Goal: Transaction & Acquisition: Purchase product/service

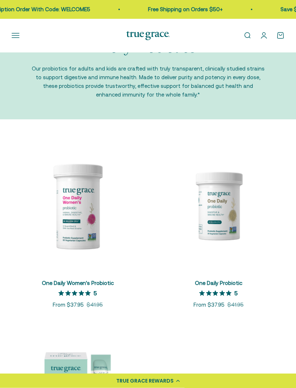
scroll to position [33, 0]
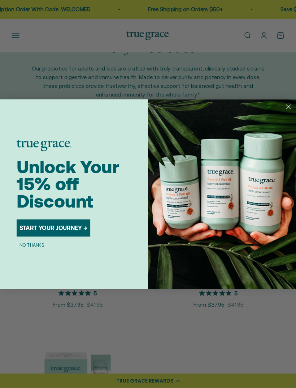
click at [33, 248] on button "NO THANKS" at bounding box center [32, 244] width 30 height 7
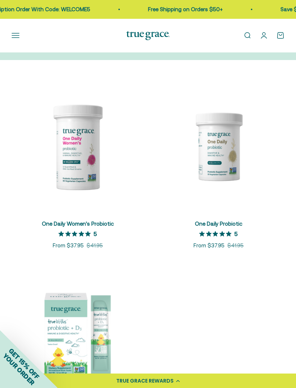
scroll to position [94, 0]
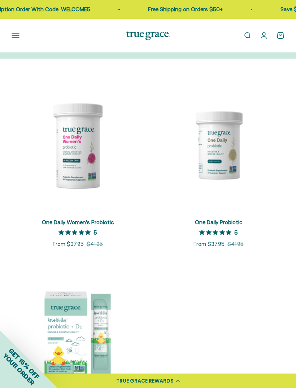
click at [72, 169] on img at bounding box center [78, 145] width 132 height 132
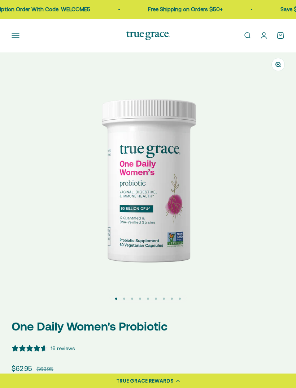
select select "3"
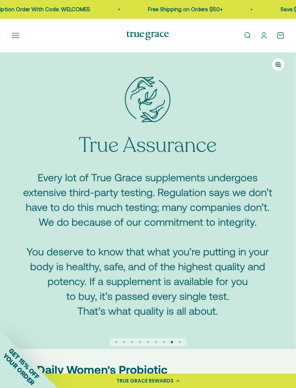
scroll to position [0, 2080]
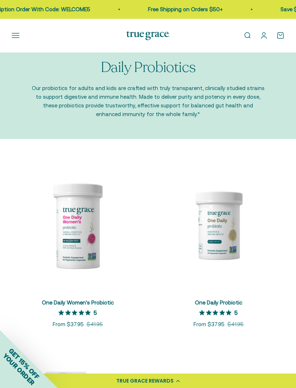
scroll to position [15, 0]
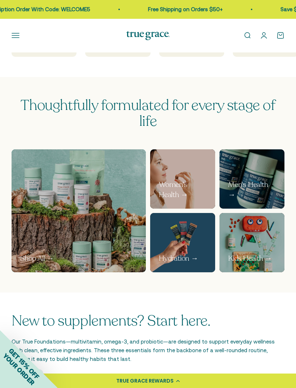
scroll to position [260, 0]
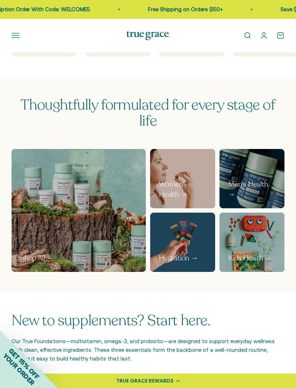
click at [263, 250] on img at bounding box center [252, 242] width 65 height 59
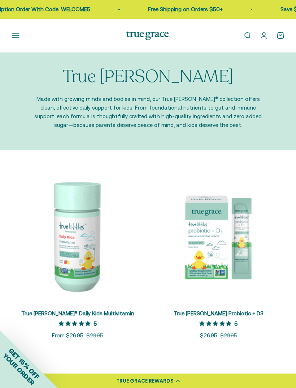
scroll to position [6, 0]
click at [74, 248] on img at bounding box center [78, 236] width 132 height 132
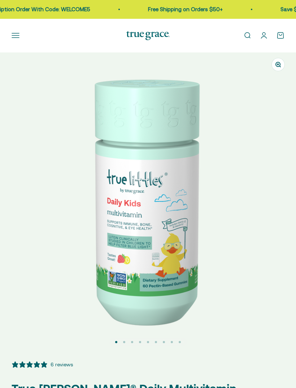
select select "3"
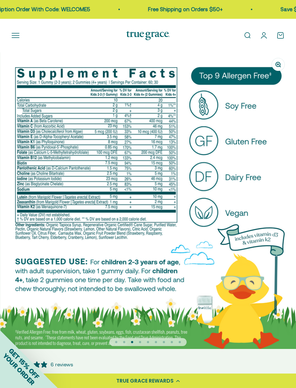
scroll to position [0, 594]
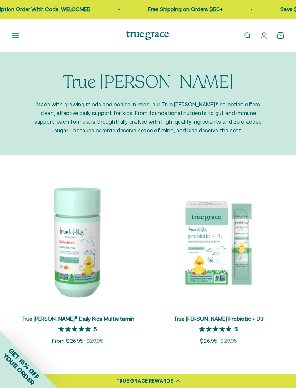
click at [63, 0] on div "Free Shipping on Orders $50+ Save $5 on Your First Subscription Order With Code…" at bounding box center [148, 9] width 296 height 19
